Goal: Information Seeking & Learning: Learn about a topic

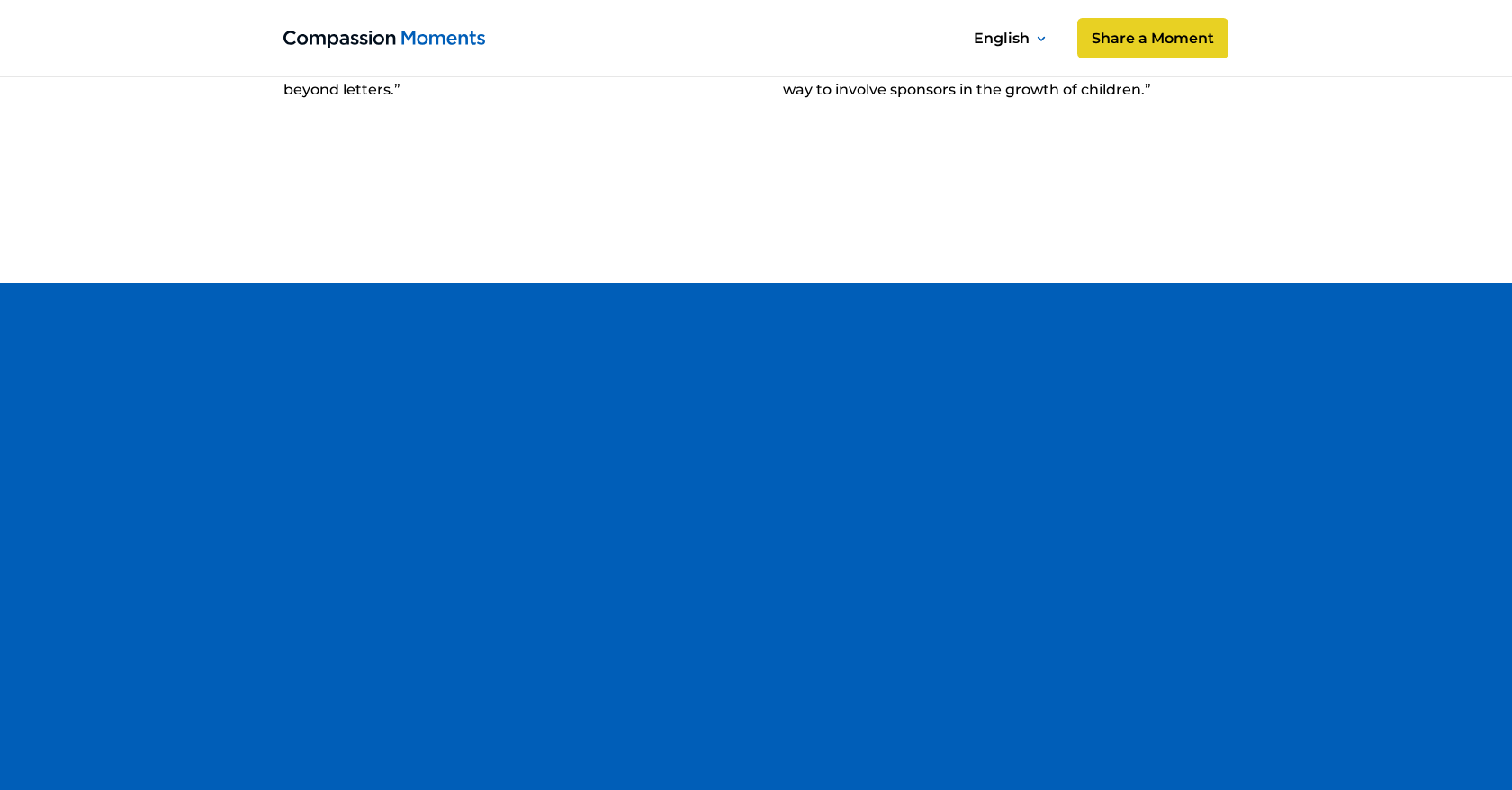
scroll to position [10298, 0]
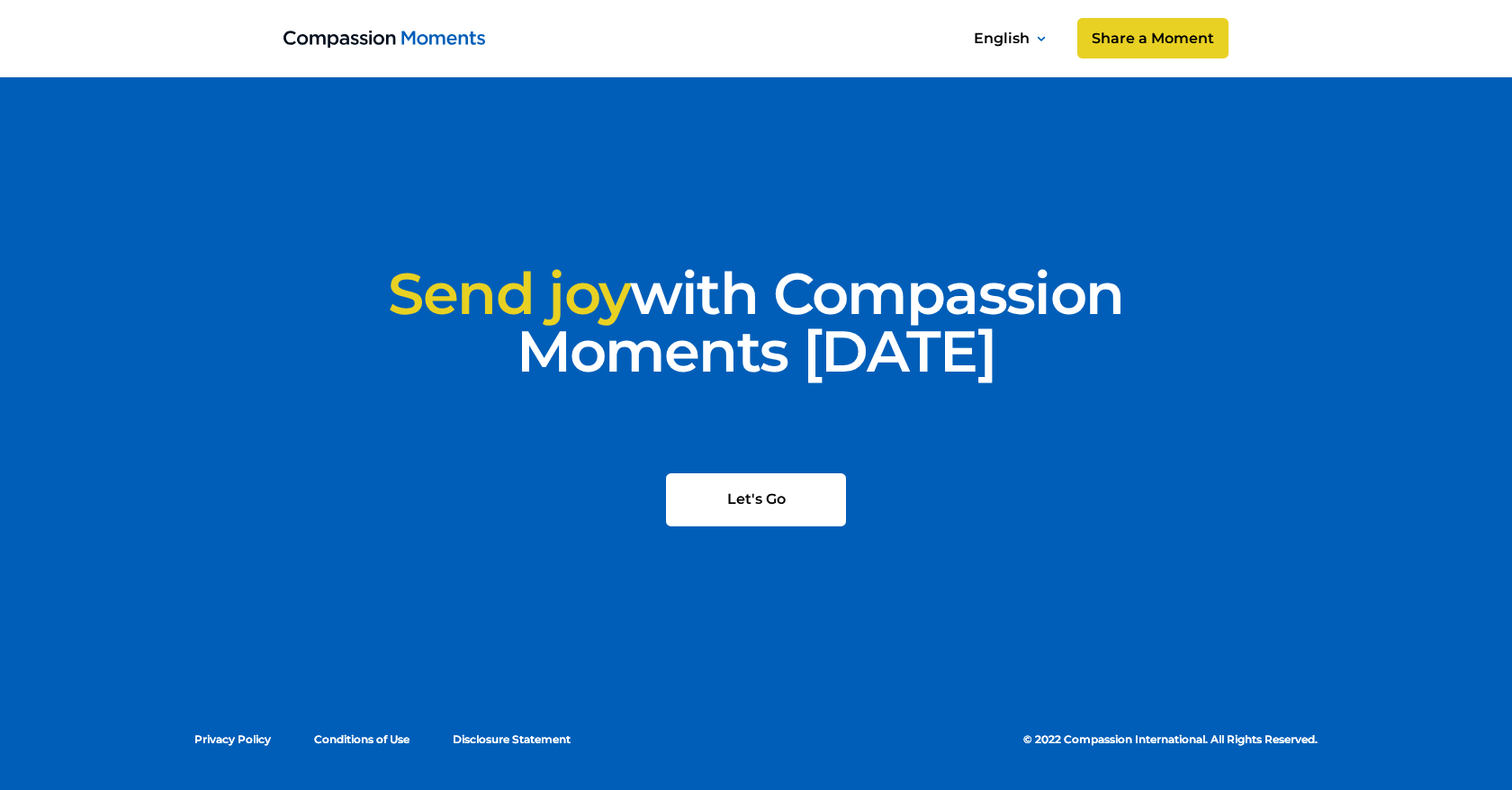
click at [750, 507] on img at bounding box center [742, 500] width 22 height 19
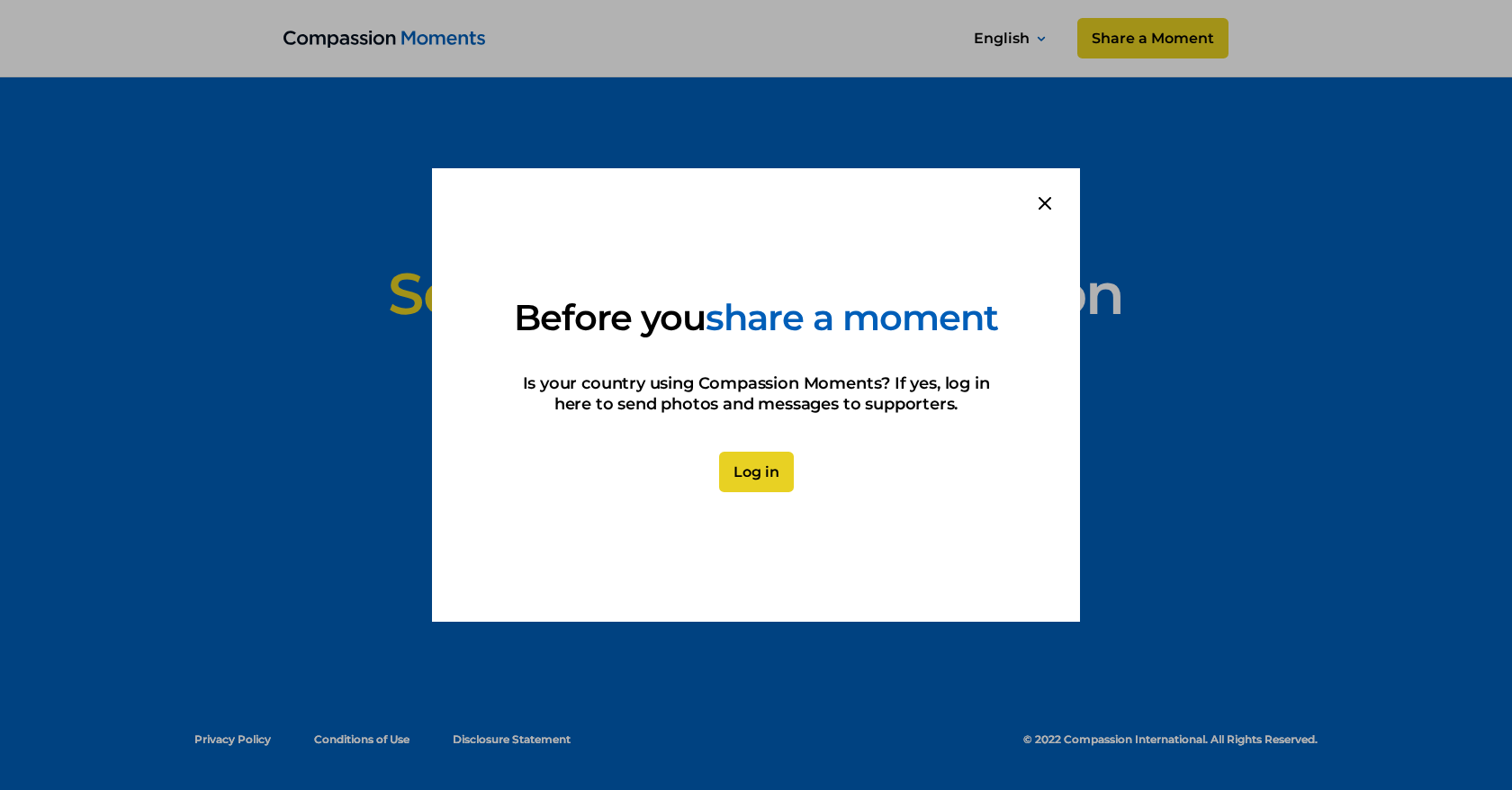
click at [1040, 197] on icon at bounding box center [1045, 202] width 12 height 12
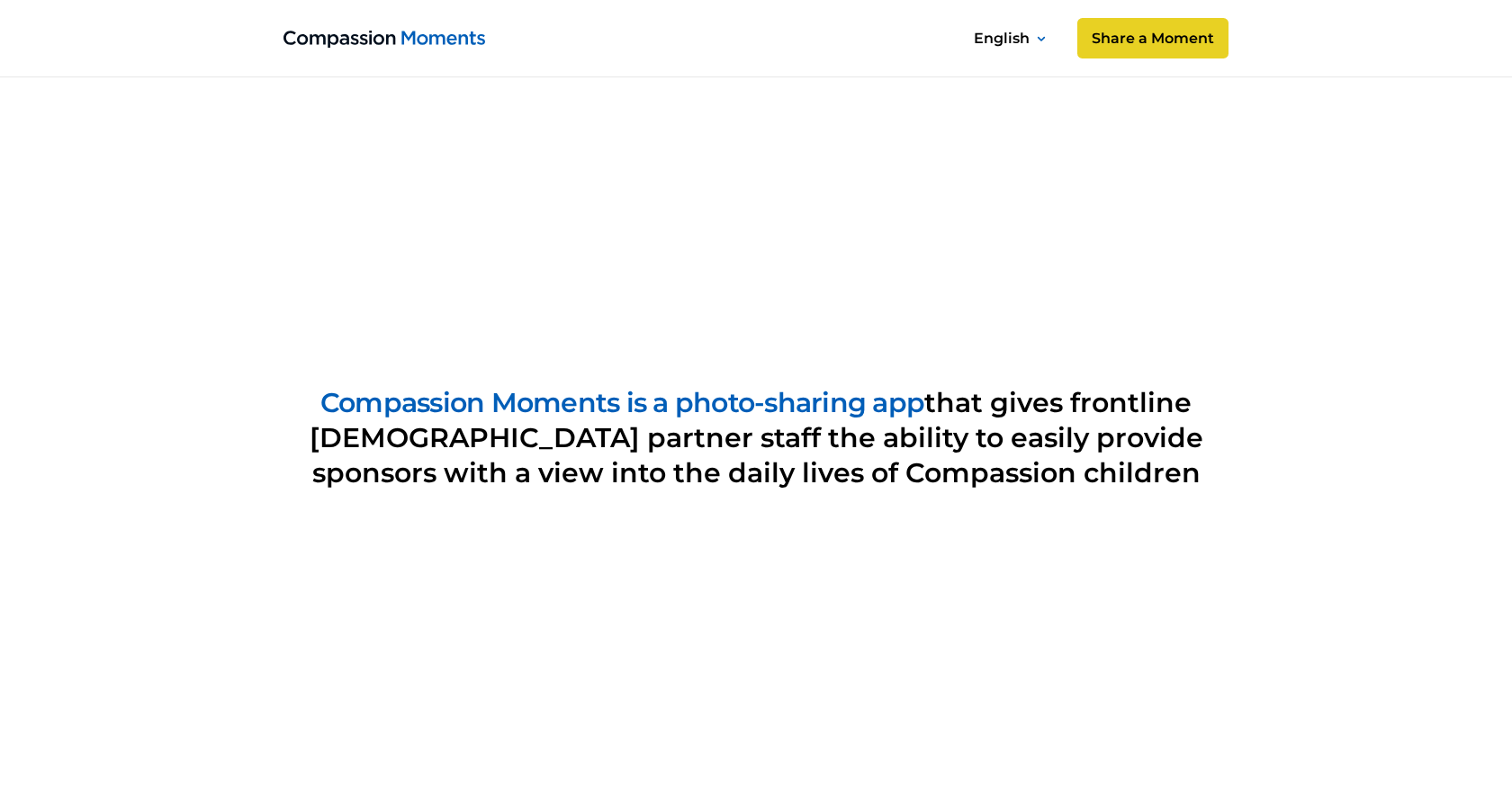
scroll to position [3132, 0]
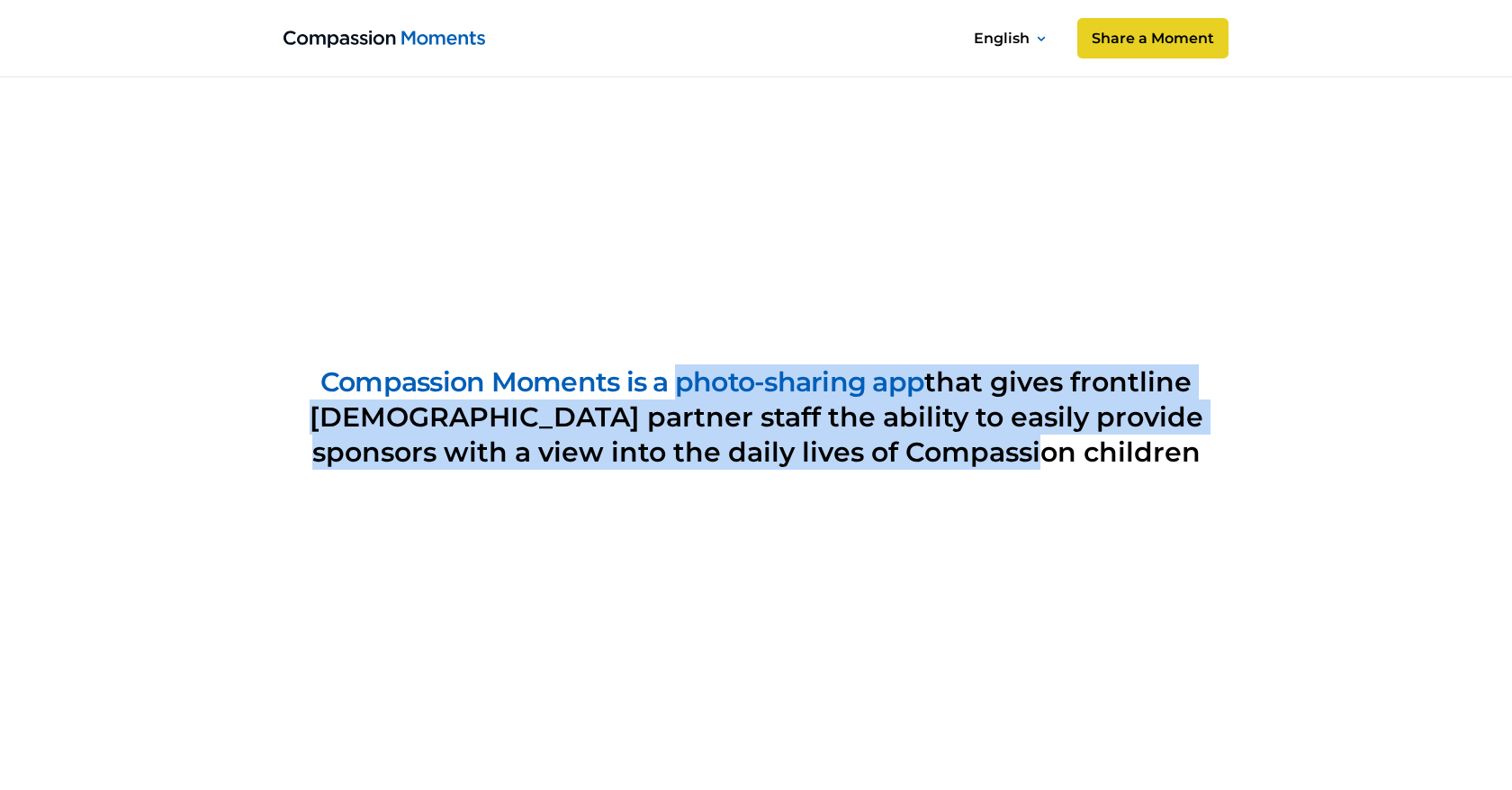
drag, startPoint x: 1083, startPoint y: 456, endPoint x: 675, endPoint y: 373, distance: 416.4
click at [675, 373] on p "Compassion Moments is a photo-sharing app that gives frontline [DEMOGRAPHIC_DAT…" at bounding box center [756, 416] width 945 height 105
copy p "photo-sharing app that gives frontline [DEMOGRAPHIC_DATA] partner staff the abi…"
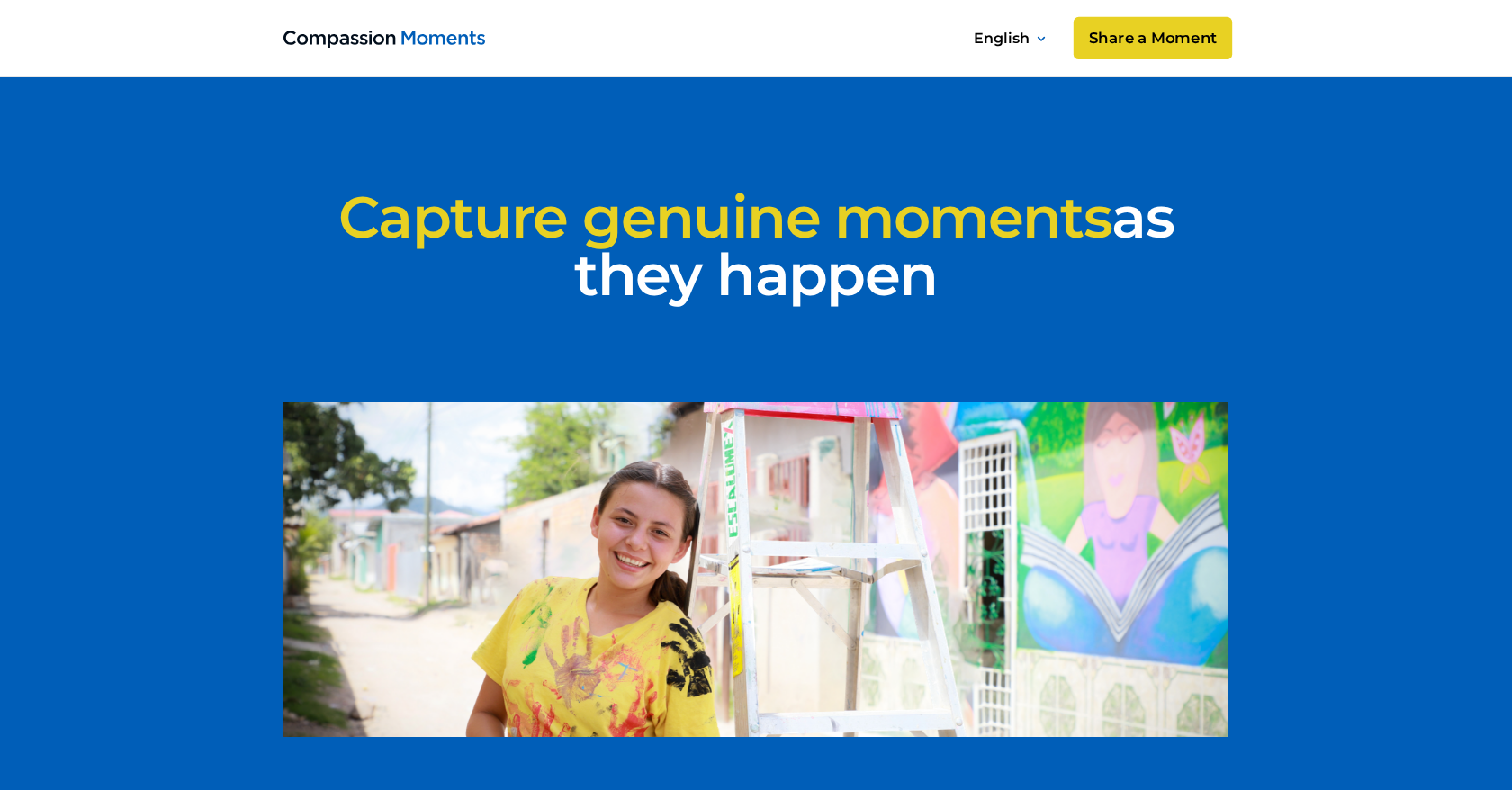
scroll to position [3894, 0]
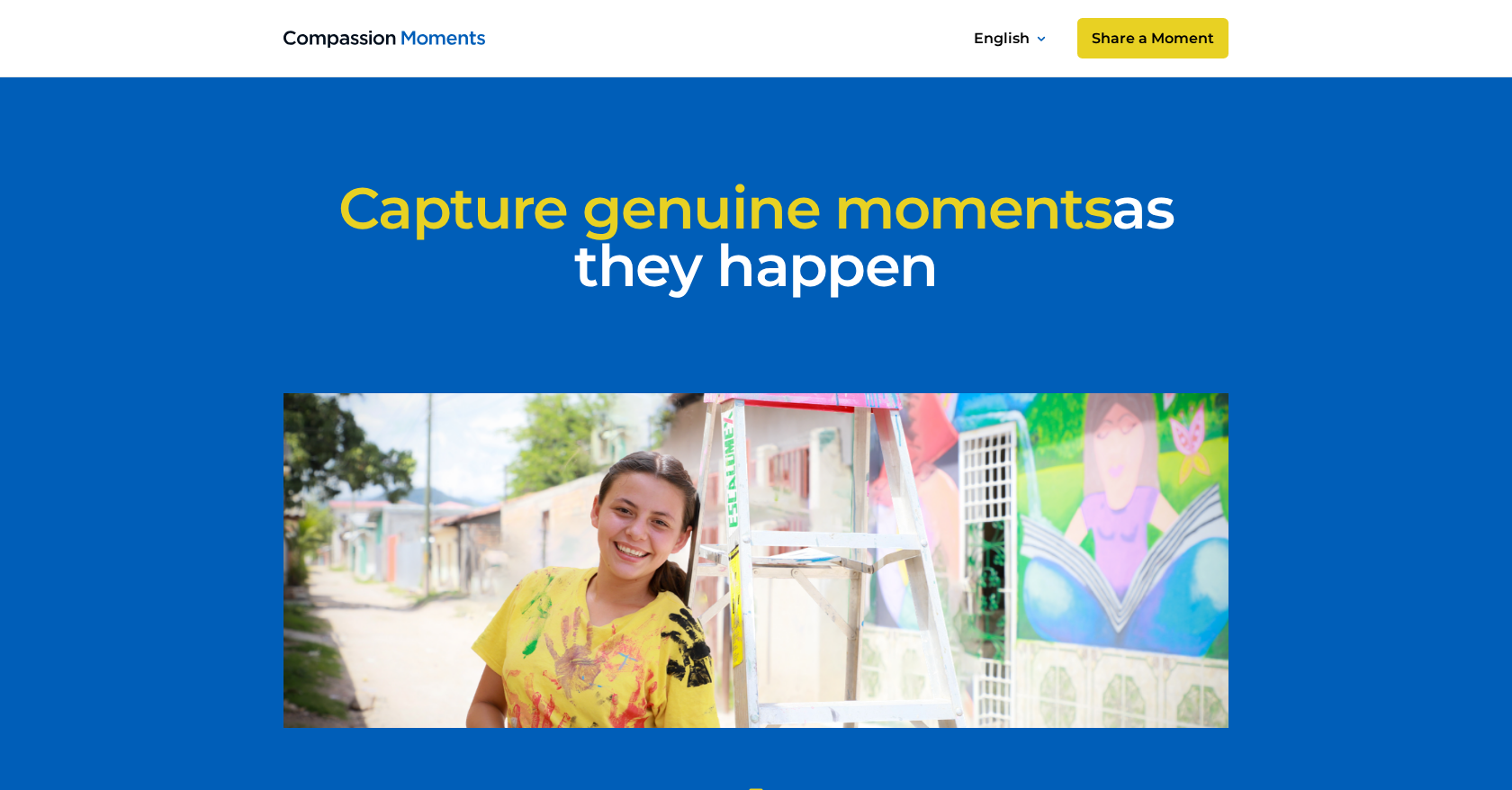
drag, startPoint x: 948, startPoint y: 266, endPoint x: 349, endPoint y: 202, distance: 602.4
click at [349, 202] on h2 "Capture genuine moments as they happen" at bounding box center [756, 237] width 945 height 115
copy h2 "Capture genuine moments as they happen"
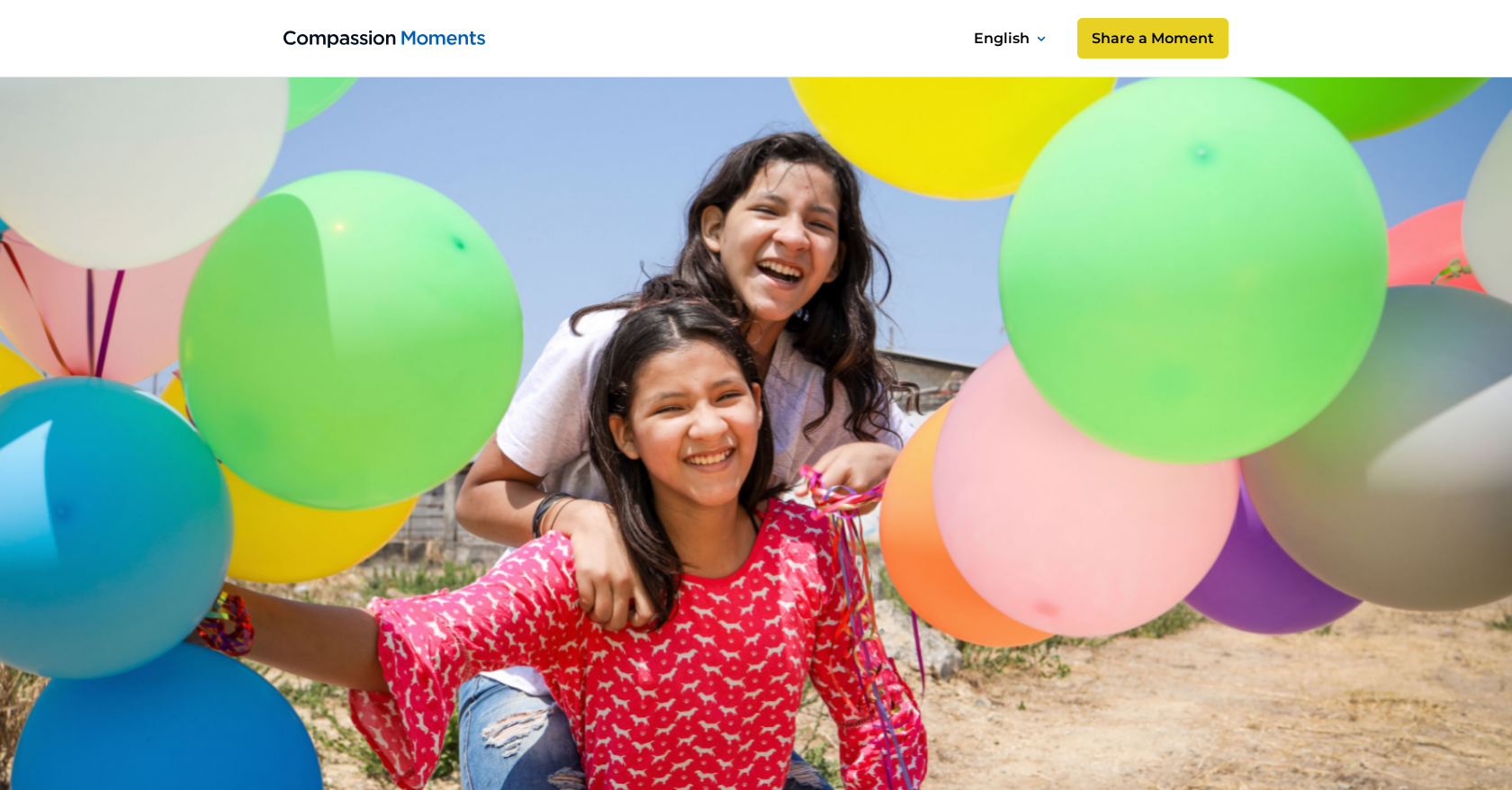
scroll to position [0, 0]
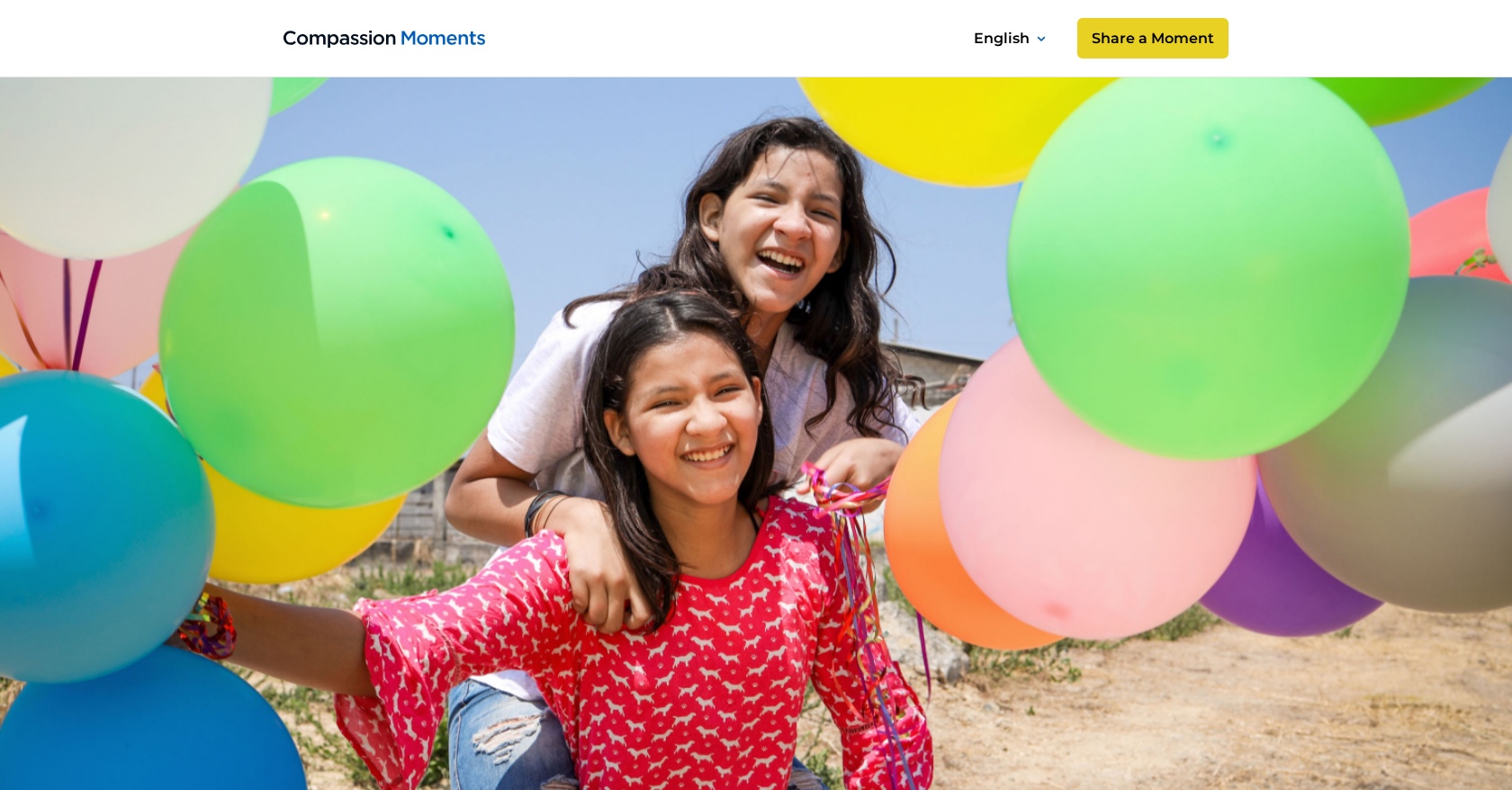
click at [417, 34] on img "home" at bounding box center [384, 39] width 202 height 17
click at [1298, 55] on div "English Español Français አማርኛ Bahasa Indonesia Português Filipino සිංහල Kiswahi…" at bounding box center [756, 39] width 1512 height 78
